Goal: Information Seeking & Learning: Compare options

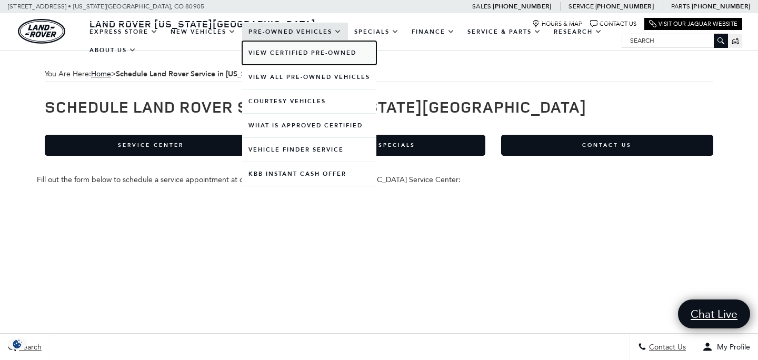
click at [265, 55] on link "View Certified Pre-Owned" at bounding box center [309, 53] width 134 height 24
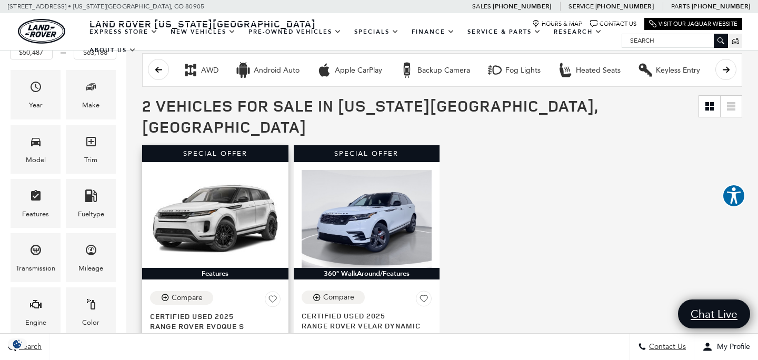
scroll to position [176, 0]
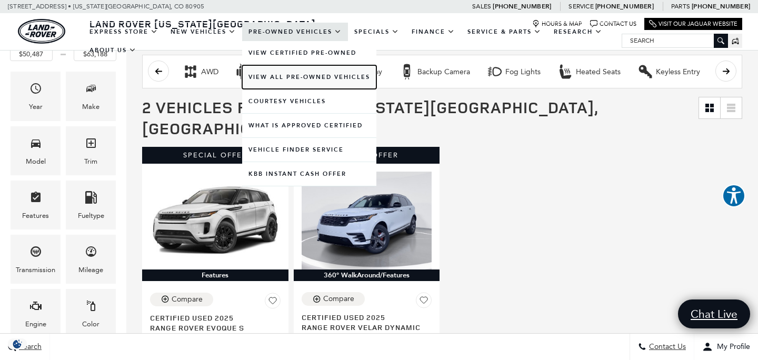
click at [295, 75] on link "View All Pre-Owned Vehicles" at bounding box center [309, 77] width 134 height 24
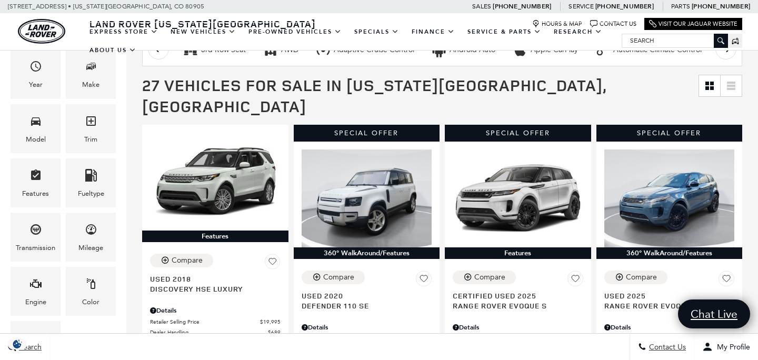
scroll to position [195, 0]
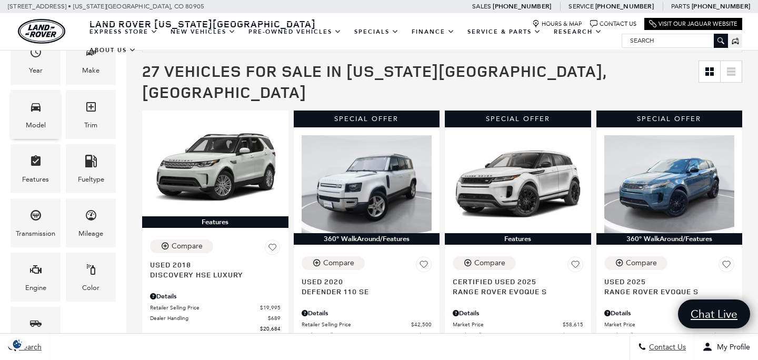
click at [42, 122] on div "Model" at bounding box center [36, 125] width 20 height 12
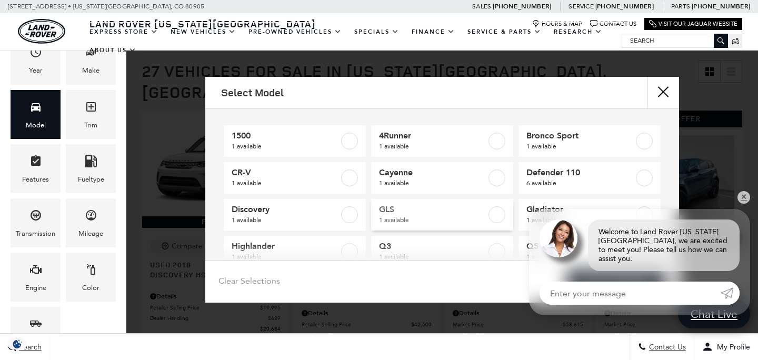
scroll to position [0, 0]
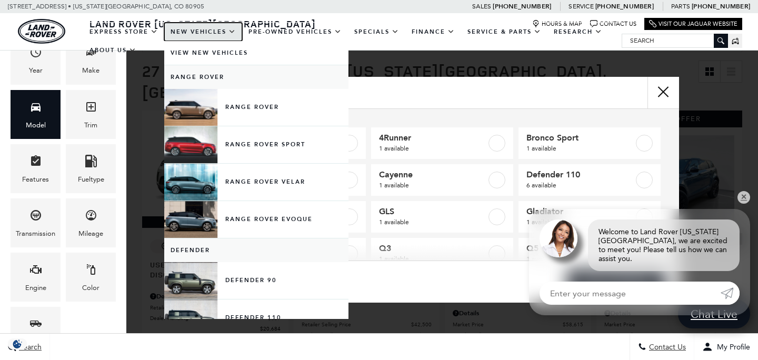
click at [201, 38] on link "New Vehicles" at bounding box center [203, 32] width 78 height 18
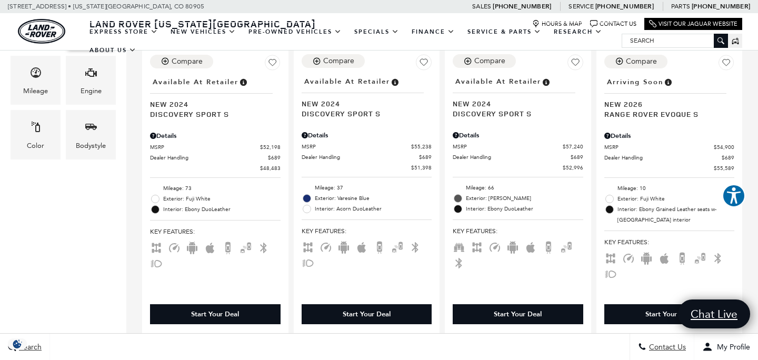
scroll to position [258, 0]
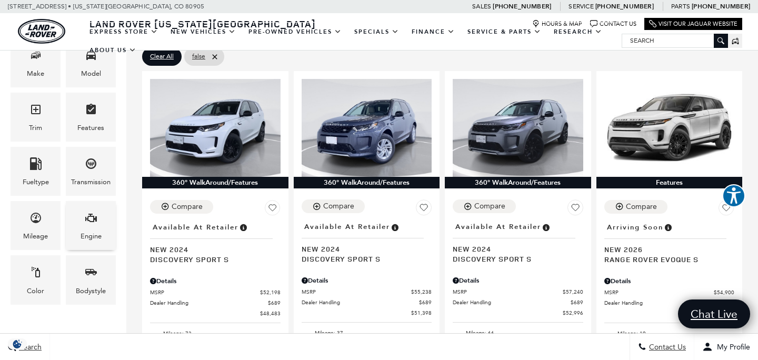
click at [93, 237] on div "Engine" at bounding box center [91, 237] width 21 height 12
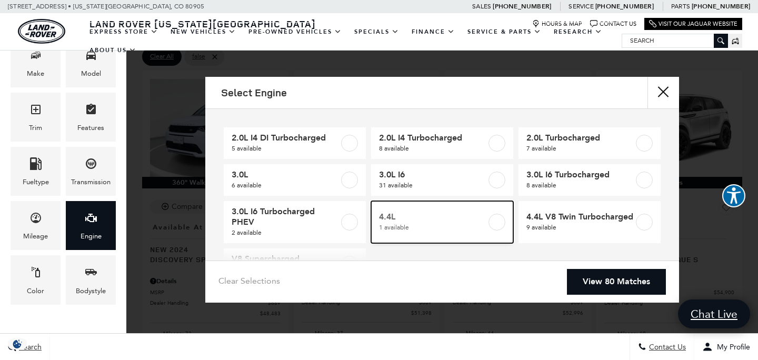
click at [414, 222] on span "1 available" at bounding box center [432, 227] width 107 height 11
type input "$159,404"
checkbox input "true"
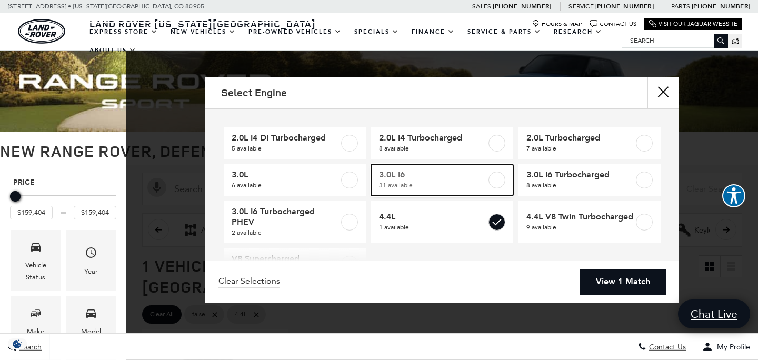
click at [496, 179] on label at bounding box center [496, 180] width 17 height 17
type input "$73,603"
checkbox input "true"
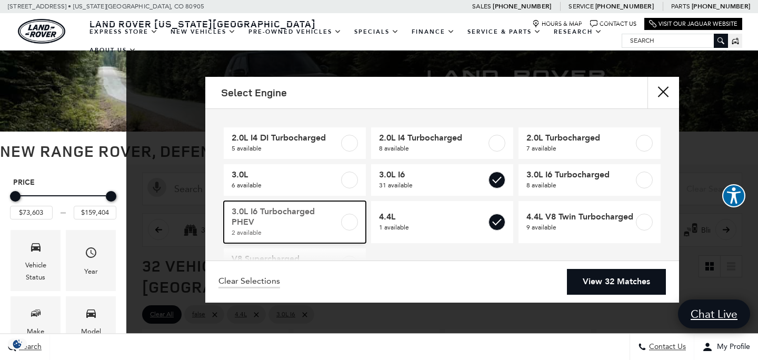
click at [346, 223] on label at bounding box center [349, 222] width 17 height 17
checkbox input "true"
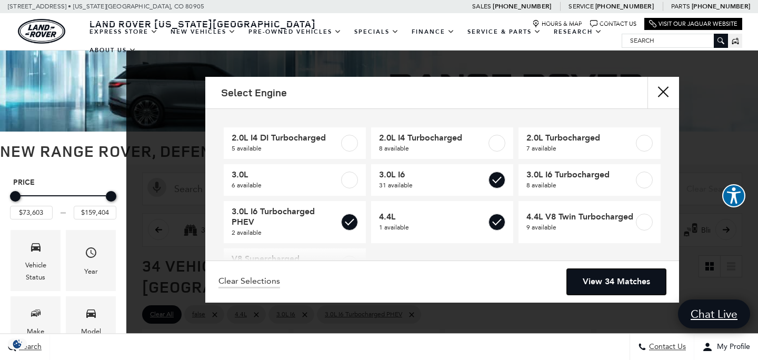
click at [605, 285] on link "View 34 Matches" at bounding box center [616, 282] width 99 height 26
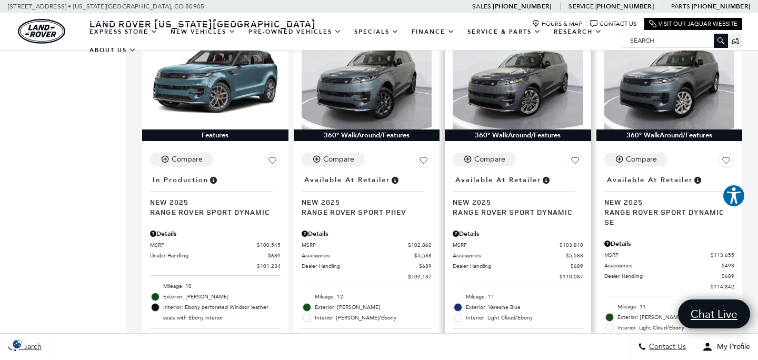
scroll to position [1918, 0]
